Goal: Information Seeking & Learning: Learn about a topic

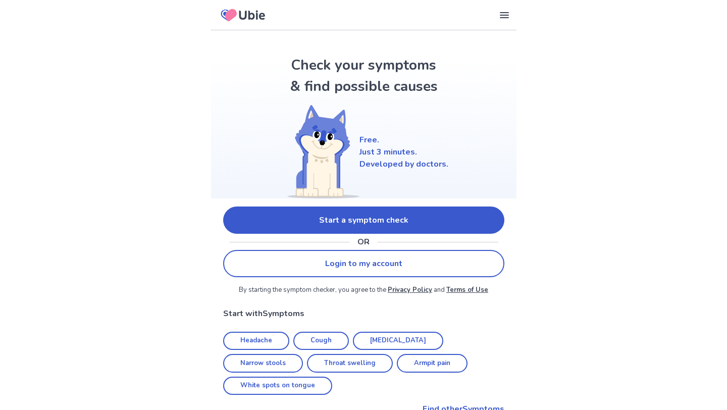
click at [358, 218] on link "Start a symptom check" at bounding box center [363, 219] width 281 height 27
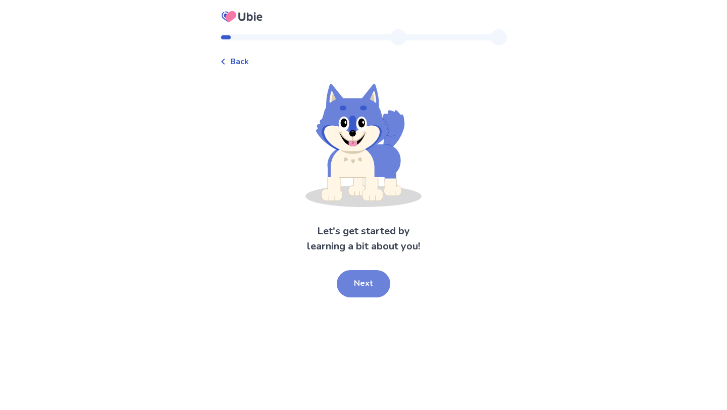
click at [354, 289] on button "Next" at bounding box center [363, 283] width 53 height 27
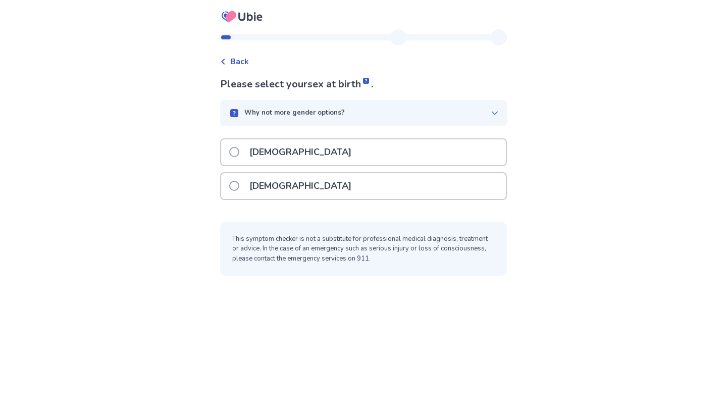
click at [302, 139] on div "[DEMOGRAPHIC_DATA]" at bounding box center [363, 152] width 285 height 26
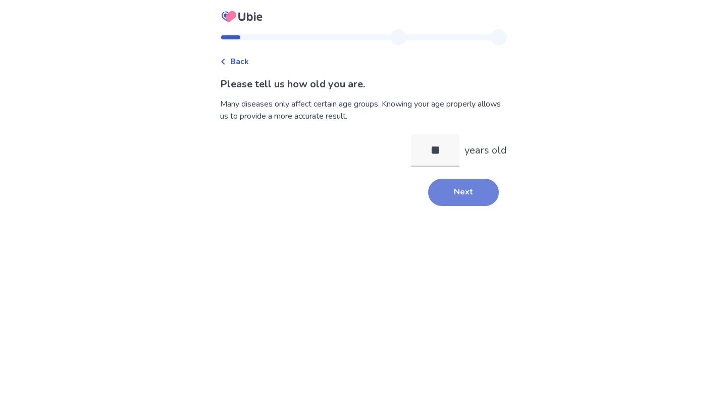
type input "**"
click at [475, 189] on button "Next" at bounding box center [463, 192] width 71 height 27
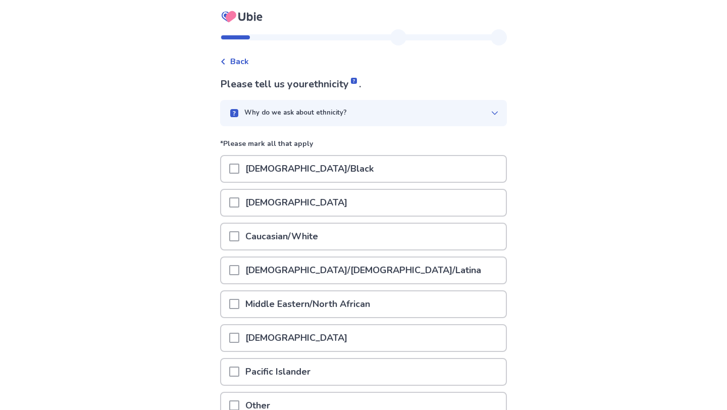
scroll to position [32, 0]
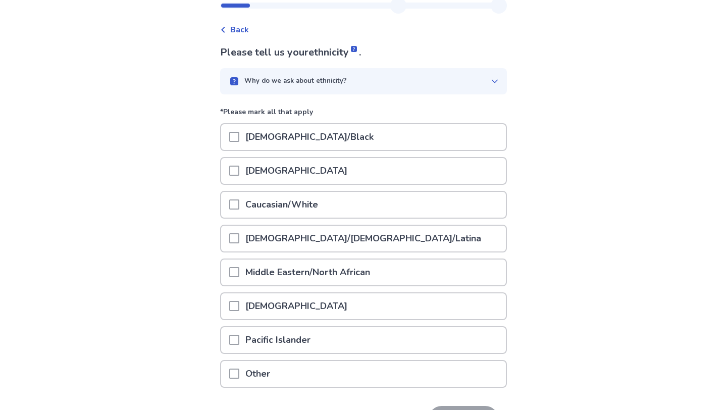
click at [356, 212] on div "Caucasian/White" at bounding box center [363, 205] width 285 height 26
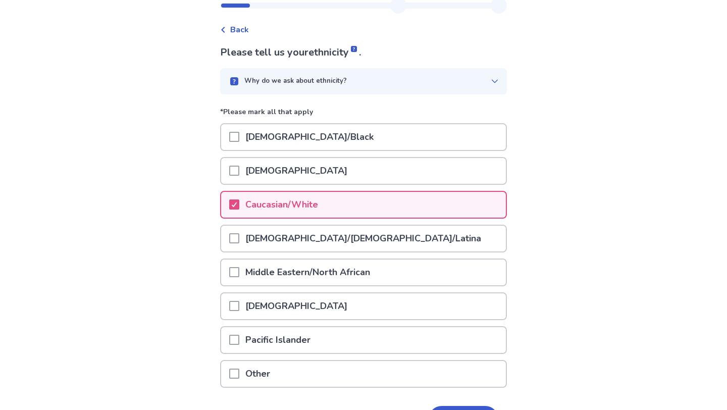
scroll to position [99, 0]
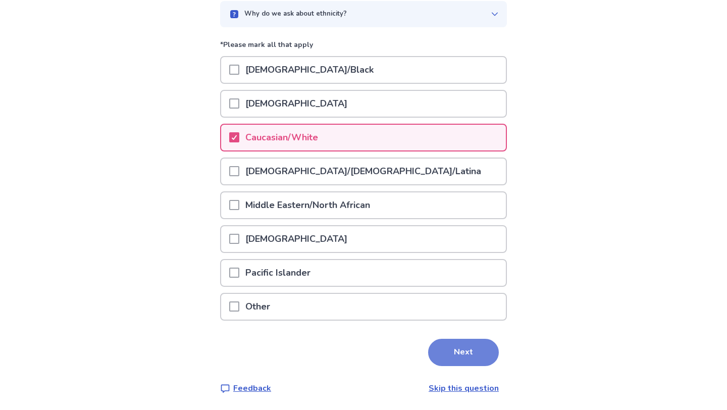
click at [443, 349] on button "Next" at bounding box center [463, 352] width 71 height 27
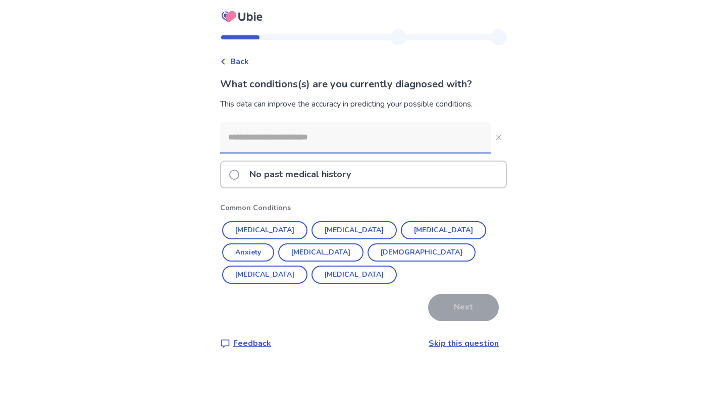
click at [363, 137] on input at bounding box center [355, 137] width 271 height 30
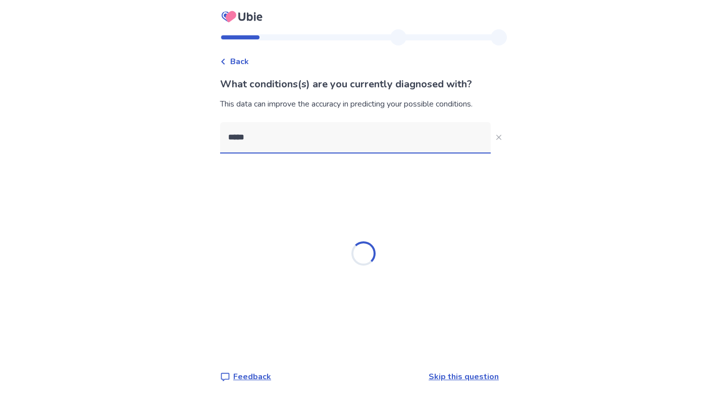
type input "******"
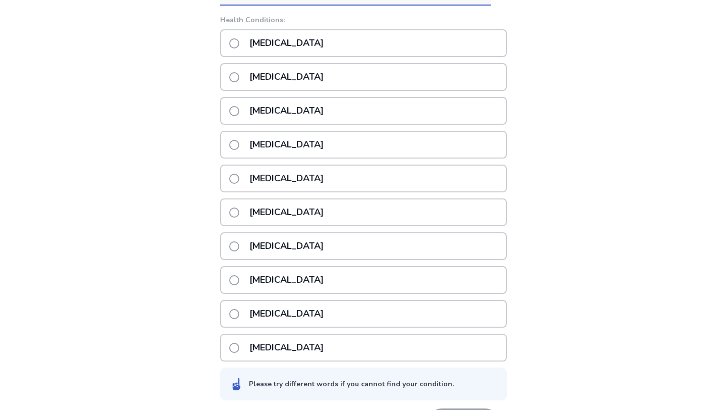
scroll to position [148, 0]
click at [295, 208] on p "Liver cancer" at bounding box center [286, 212] width 86 height 26
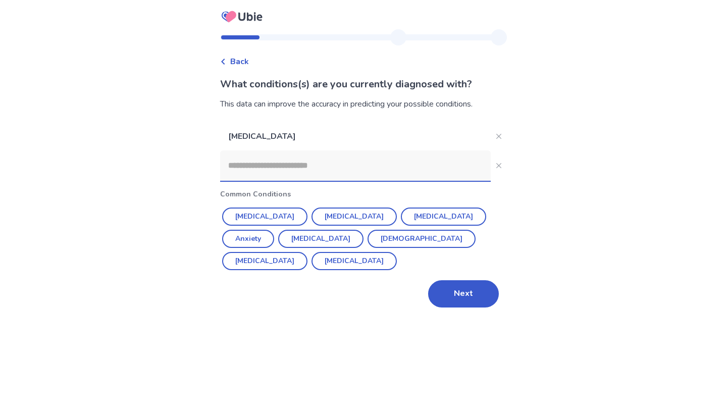
scroll to position [0, 0]
click at [412, 217] on button "Depression" at bounding box center [443, 216] width 85 height 18
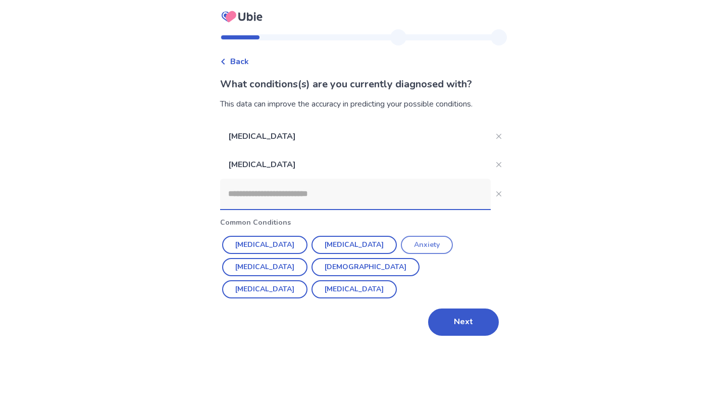
click at [401, 242] on button "Anxiety" at bounding box center [427, 245] width 52 height 18
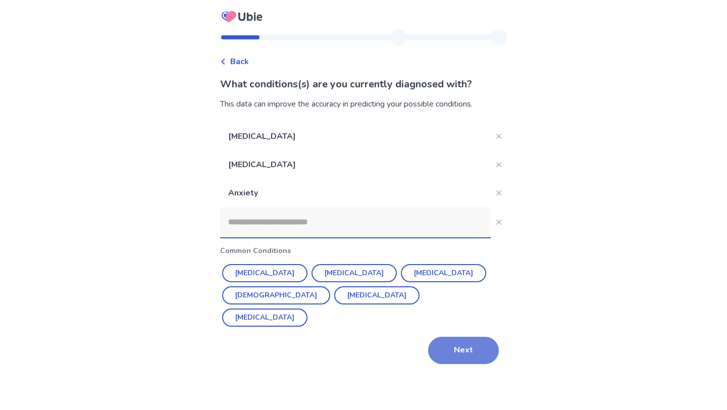
click at [470, 351] on button "Next" at bounding box center [463, 350] width 71 height 27
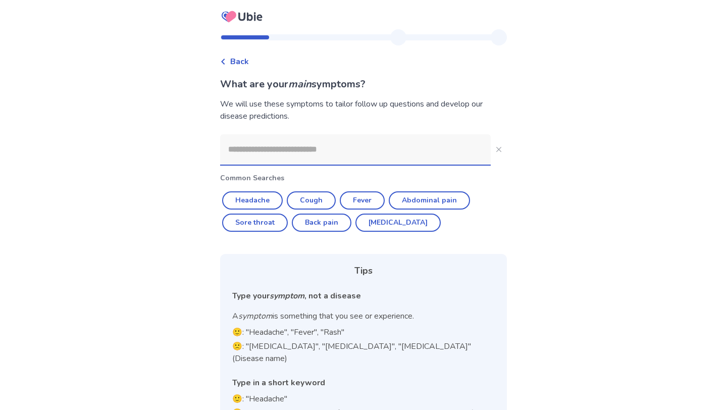
click at [356, 151] on input at bounding box center [355, 149] width 271 height 30
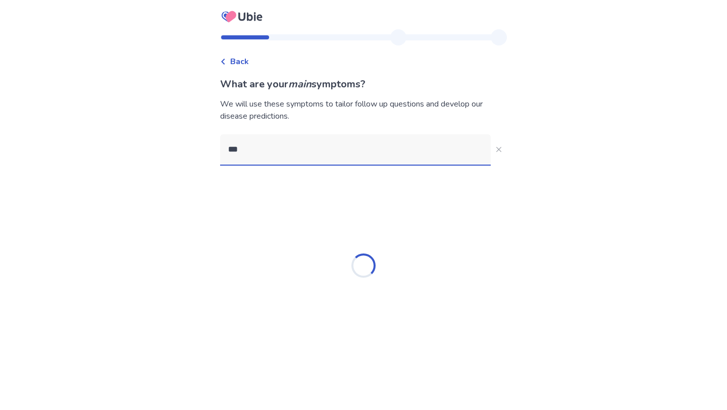
type input "****"
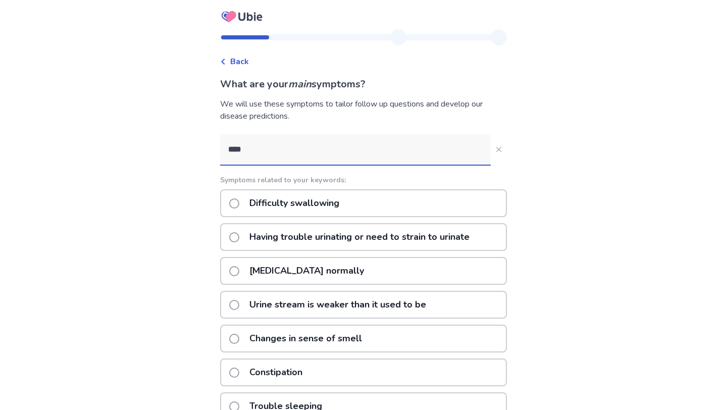
click at [328, 208] on p "Difficulty swallowing" at bounding box center [294, 203] width 102 height 26
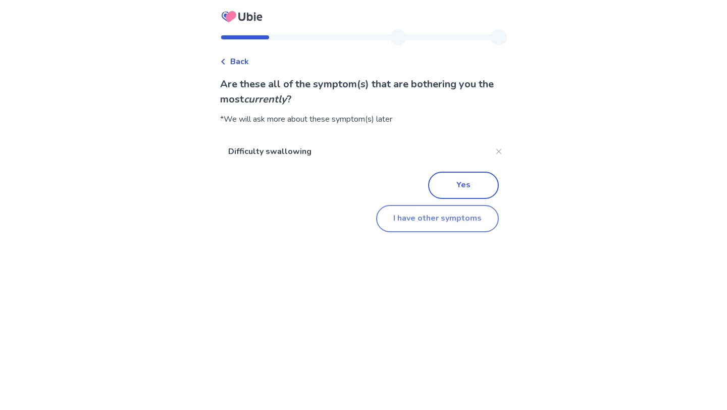
click at [404, 229] on button "I have other symptoms" at bounding box center [437, 218] width 123 height 27
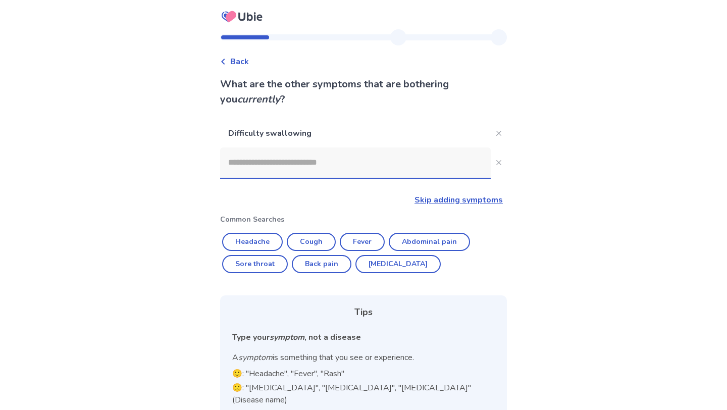
click at [323, 166] on input at bounding box center [355, 162] width 271 height 30
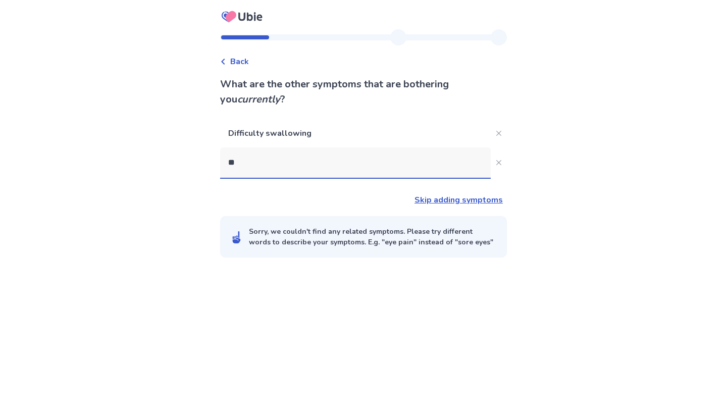
type input "*"
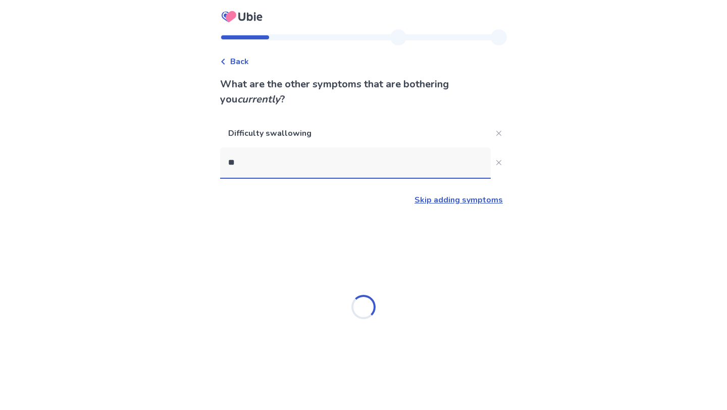
type input "*"
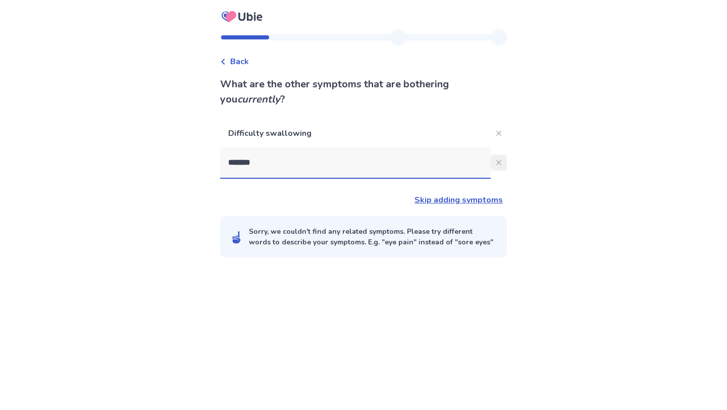
type input "******"
click at [499, 159] on button "******" at bounding box center [499, 162] width 16 height 16
